Goal: Information Seeking & Learning: Learn about a topic

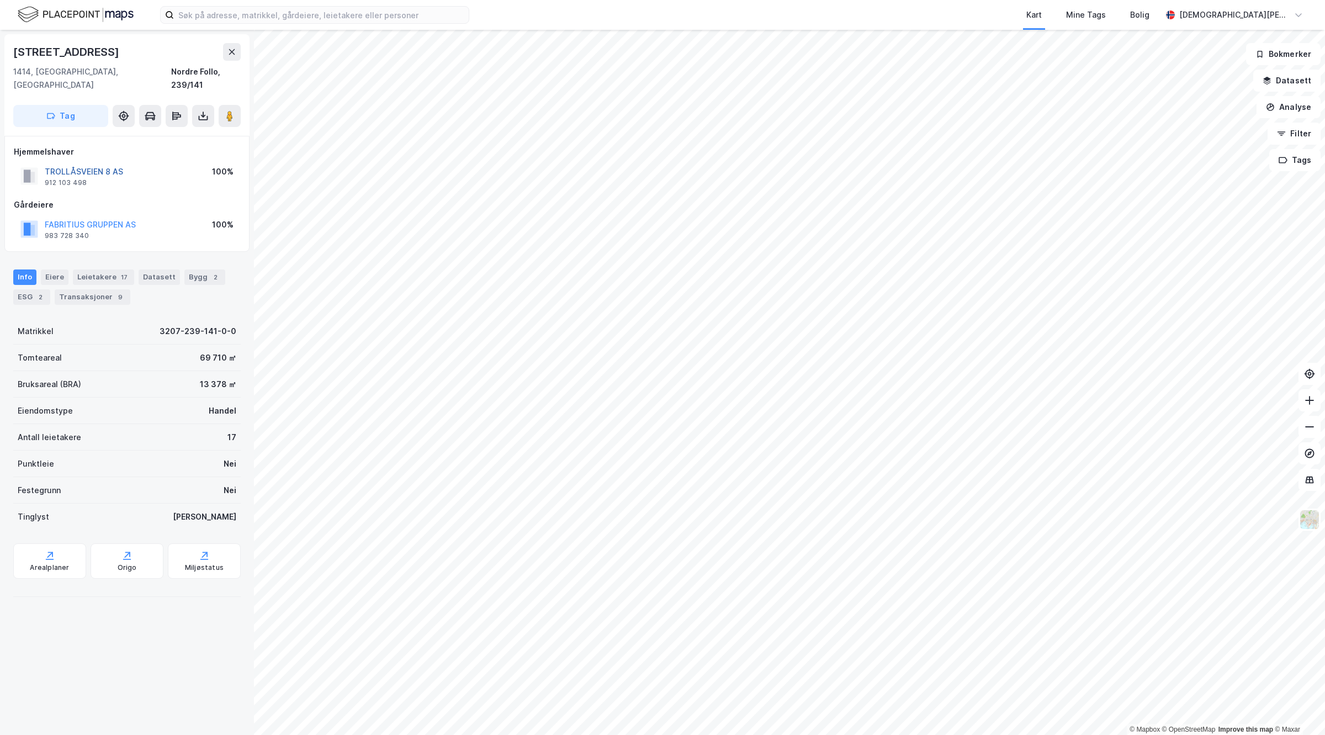
click at [0, 0] on button "TROLLÅSVEIEN 8 AS" at bounding box center [0, 0] width 0 height 0
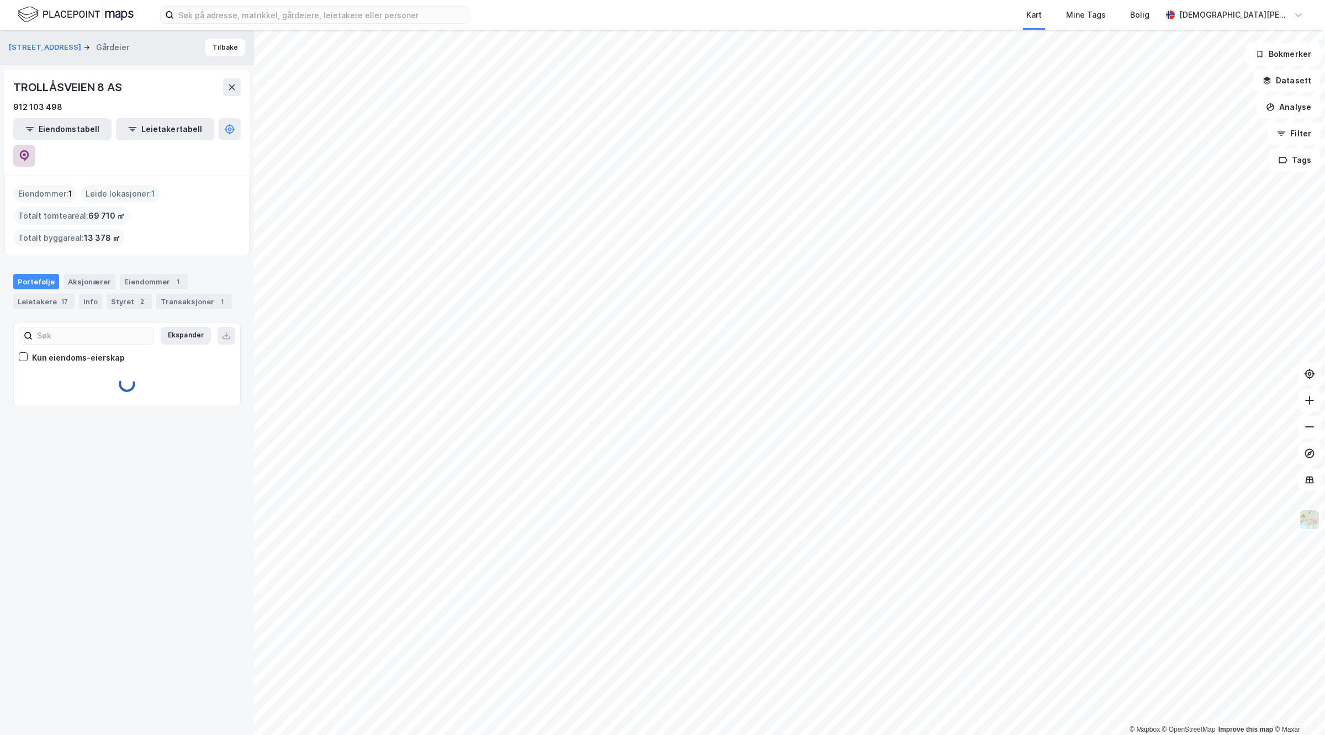
click at [35, 145] on button at bounding box center [24, 156] width 22 height 22
